Goal: Transaction & Acquisition: Purchase product/service

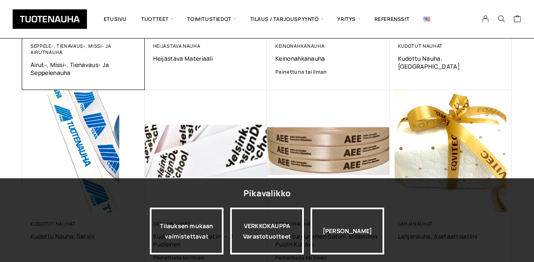
scroll to position [274, 0]
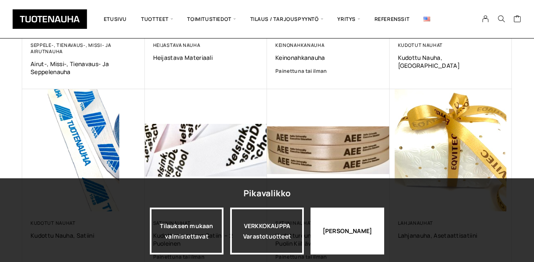
click at [355, 232] on div "Jatka katselua" at bounding box center [347, 230] width 74 height 47
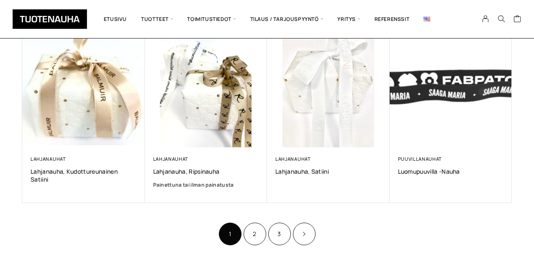
scroll to position [524, 0]
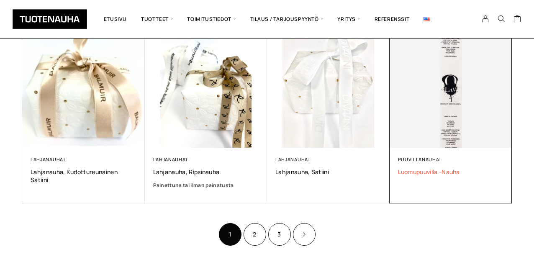
click at [421, 171] on span "Luomupuuvilla -nauha" at bounding box center [451, 172] width 106 height 8
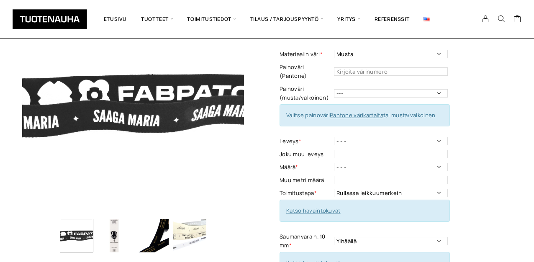
scroll to position [75, 0]
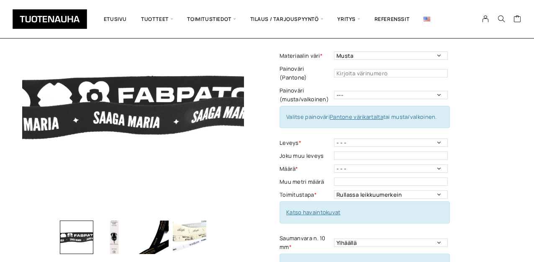
click at [115, 242] on img "button" at bounding box center [113, 236] width 33 height 33
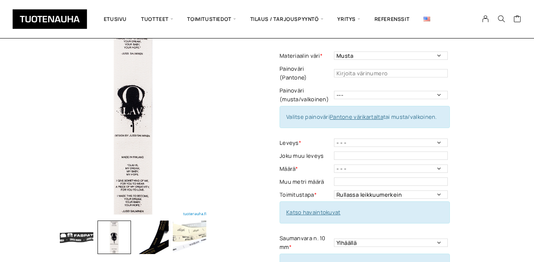
click at [159, 243] on img "button" at bounding box center [151, 236] width 33 height 33
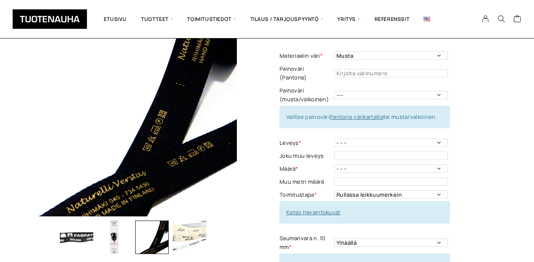
click at [188, 236] on img "button" at bounding box center [189, 236] width 33 height 33
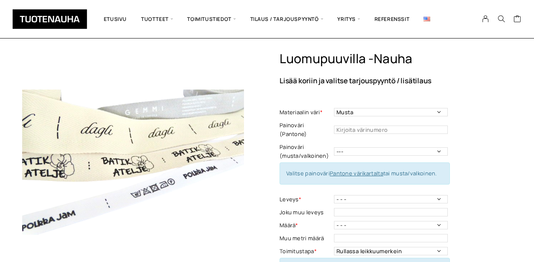
scroll to position [18, 0]
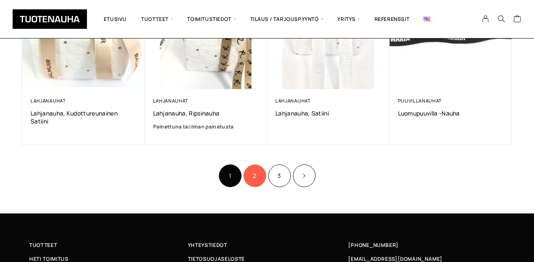
scroll to position [590, 0]
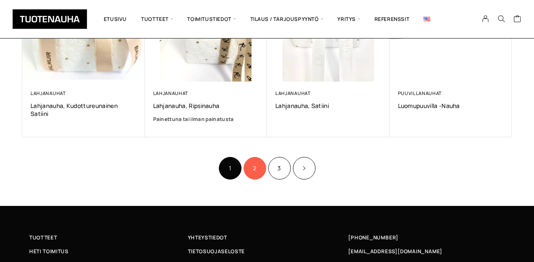
click at [253, 167] on link "2" at bounding box center [254, 168] width 23 height 23
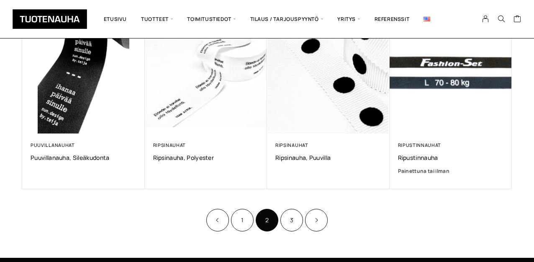
scroll to position [532, 0]
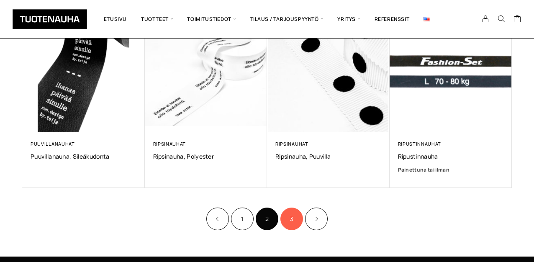
click at [294, 221] on link "3" at bounding box center [291, 218] width 23 height 23
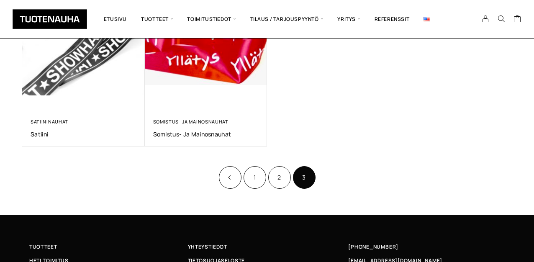
scroll to position [222, 0]
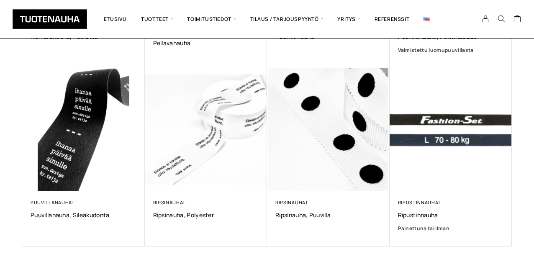
scroll to position [471, 0]
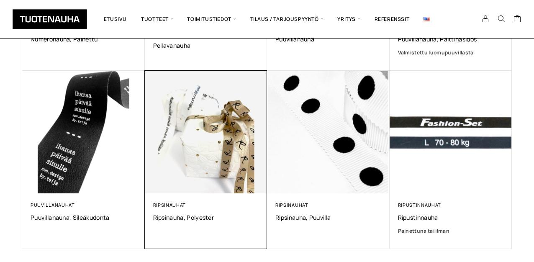
click at [223, 134] on img at bounding box center [205, 132] width 128 height 128
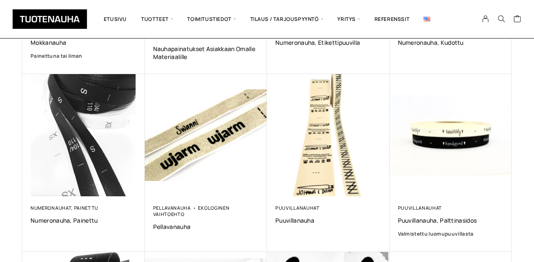
scroll to position [284, 0]
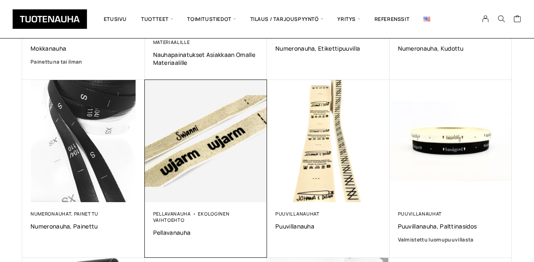
click at [209, 139] on img at bounding box center [206, 141] width 123 height 123
